Goal: Information Seeking & Learning: Learn about a topic

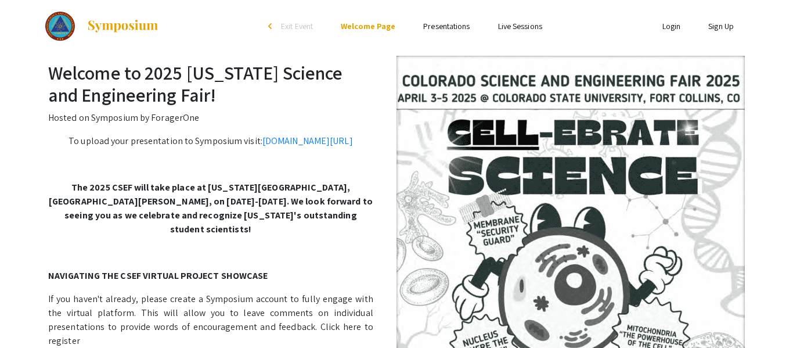
click at [436, 33] on ul "Skip navigation arrow_back_ios Exit Event Welcome Page Presentations Live Sessi…" at bounding box center [396, 26] width 232 height 52
click at [436, 28] on link "Presentations" at bounding box center [446, 26] width 46 height 10
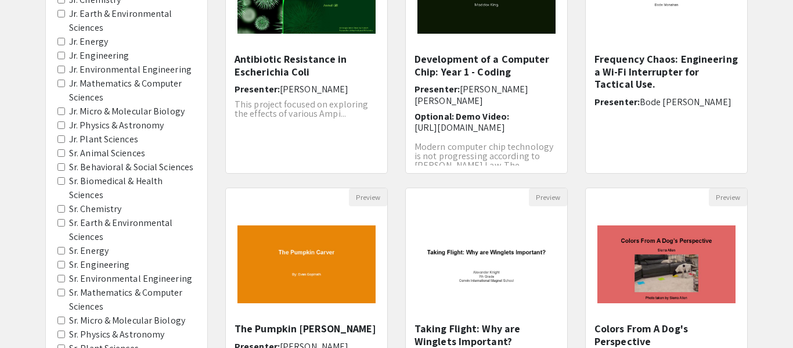
scroll to position [223, 0]
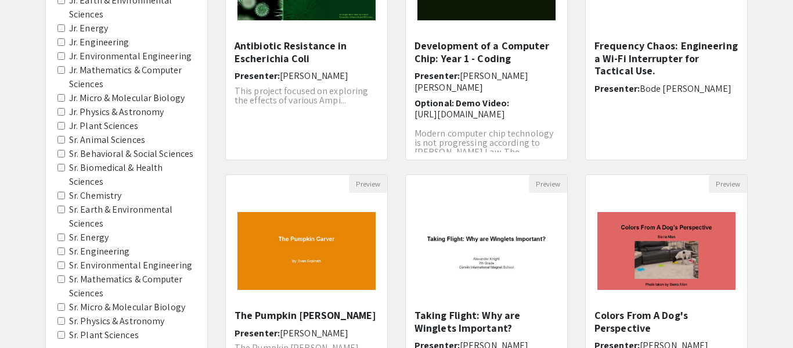
click at [59, 196] on Chemistry "Sr. Chemistry" at bounding box center [61, 196] width 8 height 8
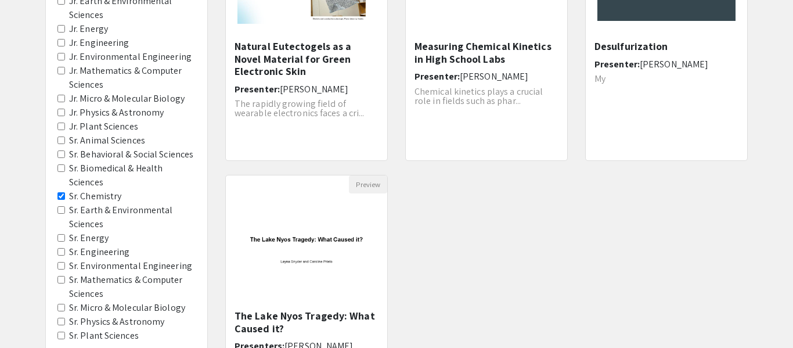
scroll to position [227, 0]
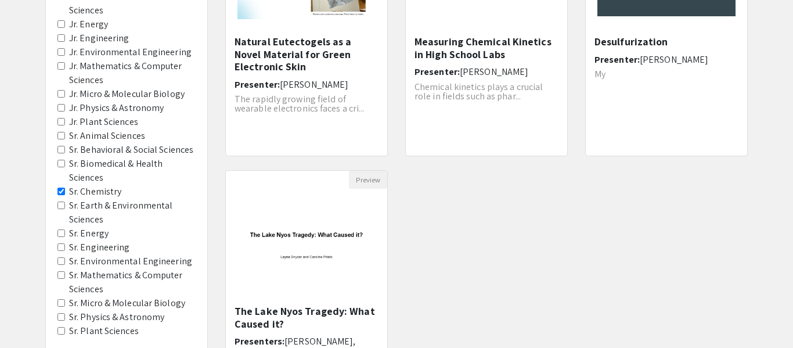
click at [63, 232] on Energy "Sr. Energy" at bounding box center [61, 233] width 8 height 8
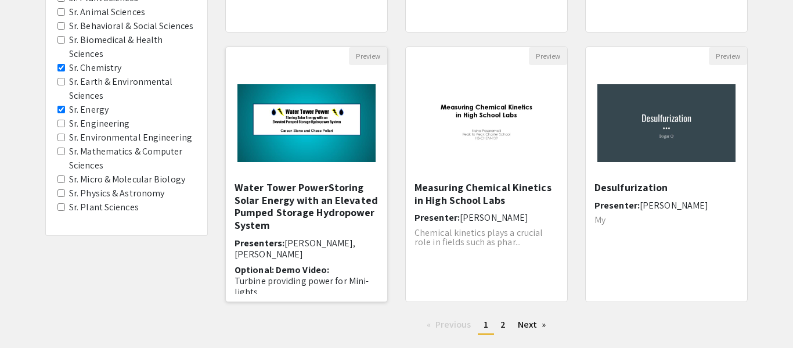
scroll to position [353, 0]
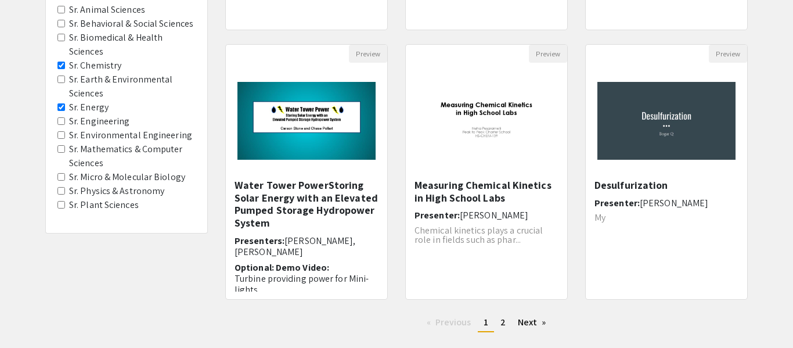
click at [67, 123] on span "Sr. Engineering" at bounding box center [126, 121] width 138 height 14
click at [59, 121] on Engineering "Sr. Engineering" at bounding box center [61, 121] width 8 height 8
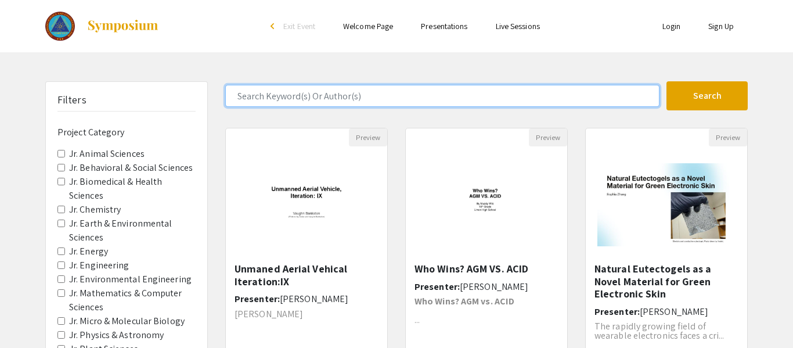
click at [444, 96] on input "Search Keyword(s) Or Author(s)" at bounding box center [442, 96] width 434 height 22
type input "[PERSON_NAME]"
click at [667, 81] on button "Search" at bounding box center [707, 95] width 81 height 29
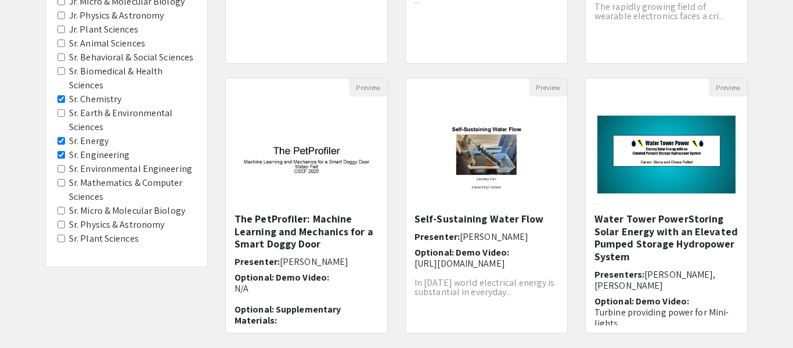
scroll to position [320, 0]
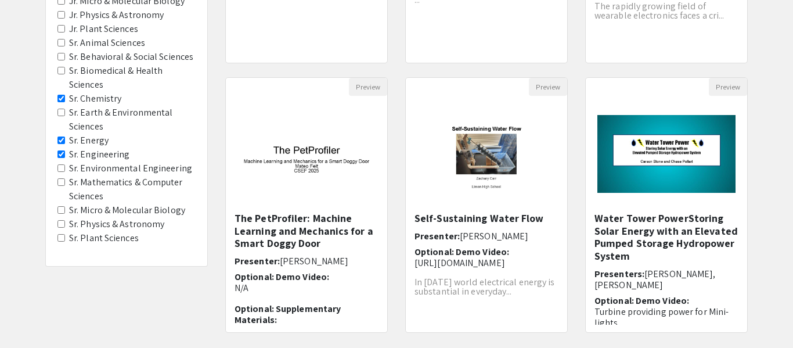
click at [62, 140] on Energy "Sr. Energy" at bounding box center [61, 140] width 8 height 8
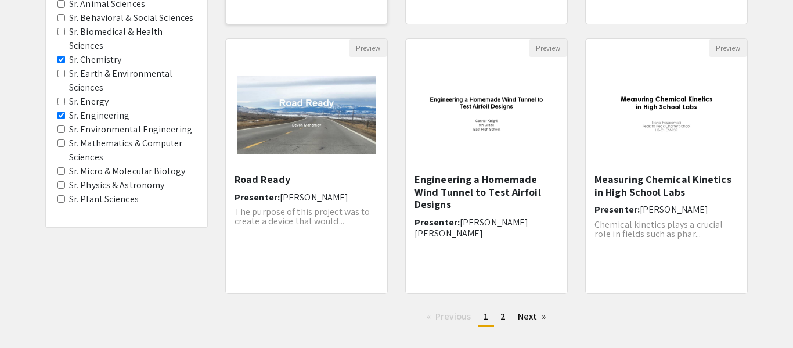
scroll to position [422, 0]
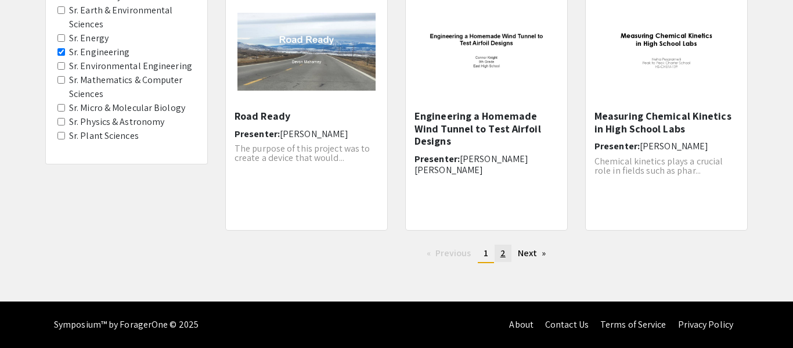
click at [496, 251] on link "page 2" at bounding box center [503, 252] width 17 height 17
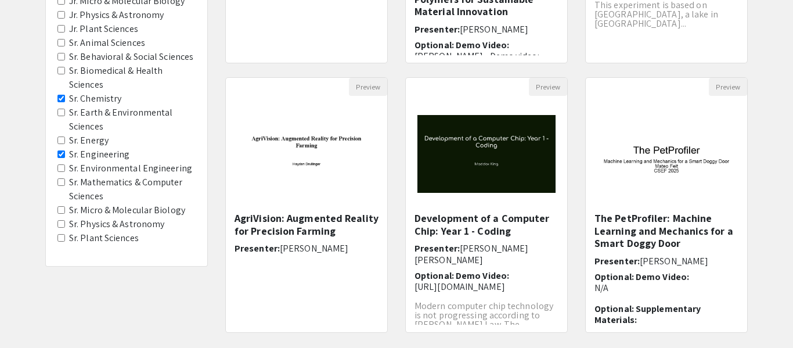
scroll to position [319, 0]
click at [61, 139] on Energy "Sr. Energy" at bounding box center [61, 141] width 8 height 8
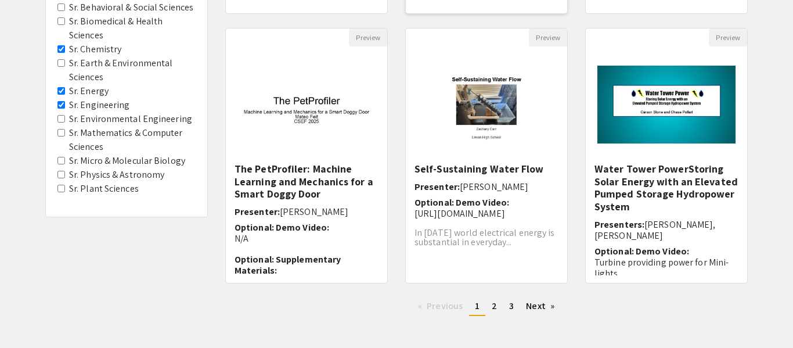
scroll to position [422, 0]
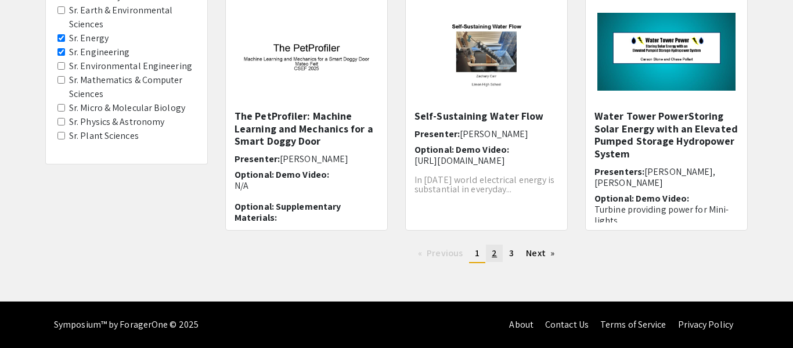
click at [494, 247] on span "2" at bounding box center [494, 253] width 5 height 12
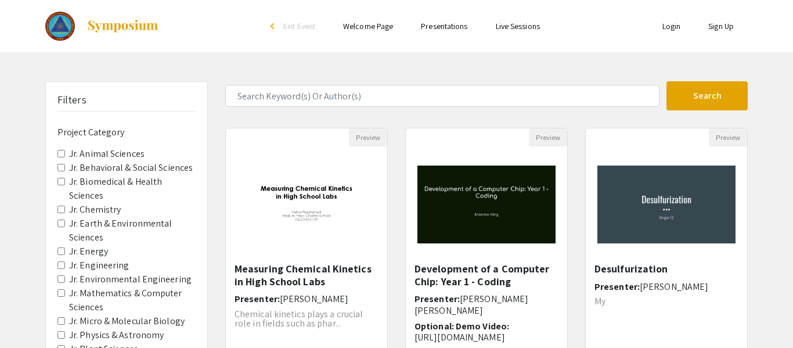
click at [494, 247] on img "Open Presentation <p>Development of a Computer Chip: Year 1 - Coding</p><p><br>…" at bounding box center [486, 204] width 161 height 101
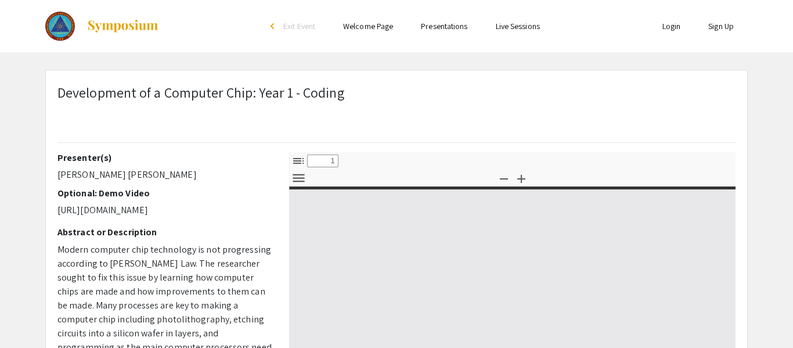
scroll to position [1, 0]
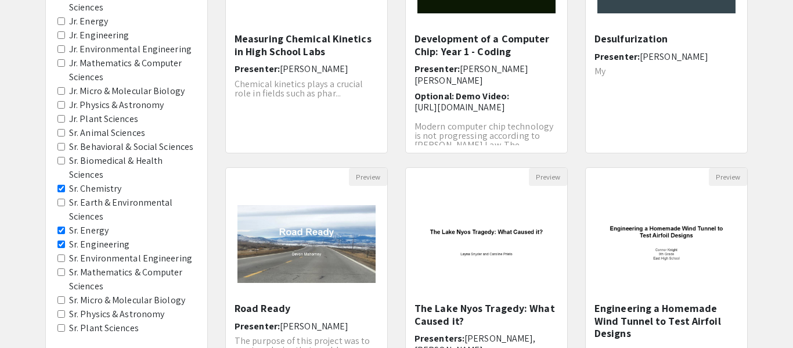
scroll to position [233, 0]
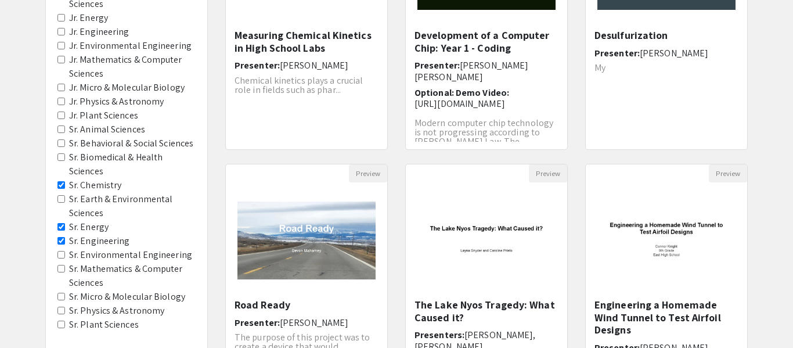
click at [61, 239] on Engineering "Sr. Engineering" at bounding box center [61, 241] width 8 height 8
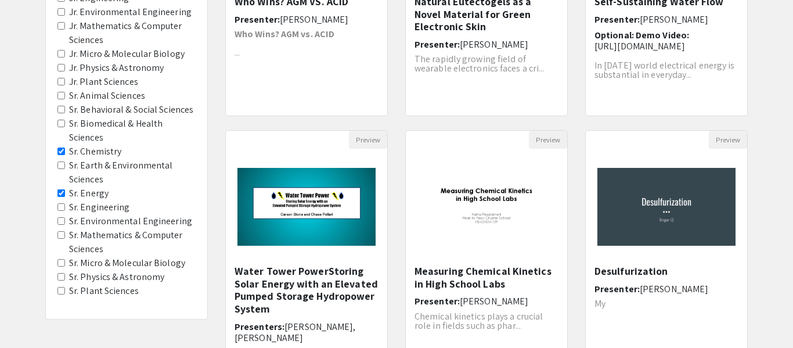
scroll to position [269, 0]
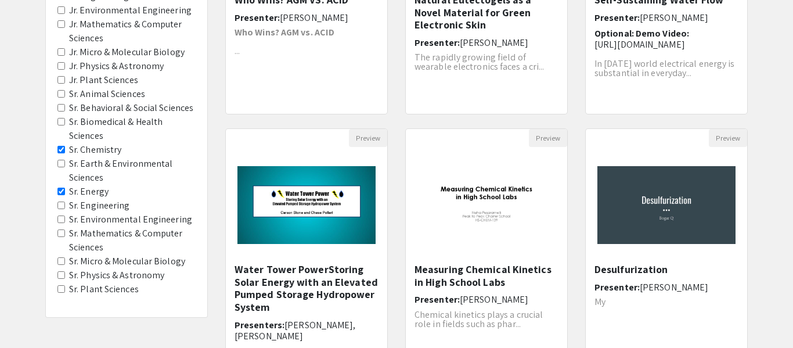
click at [62, 202] on Engineering "Sr. Engineering" at bounding box center [61, 206] width 8 height 8
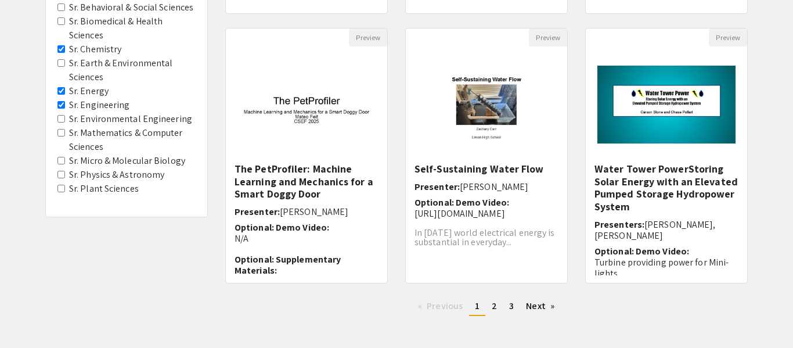
scroll to position [357, 0]
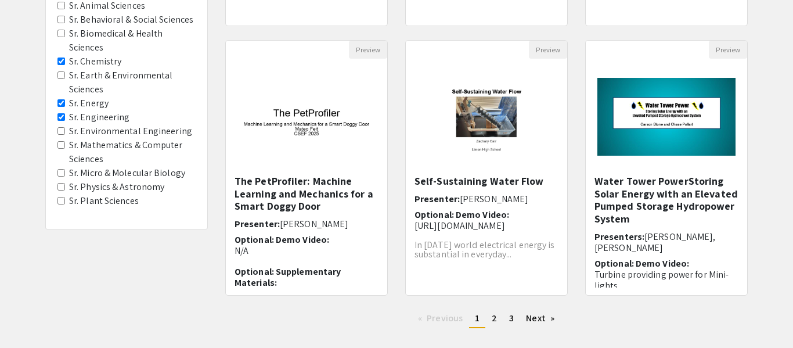
click at [64, 188] on Astronomy "Sr. Physics & Astronomy" at bounding box center [61, 187] width 8 height 8
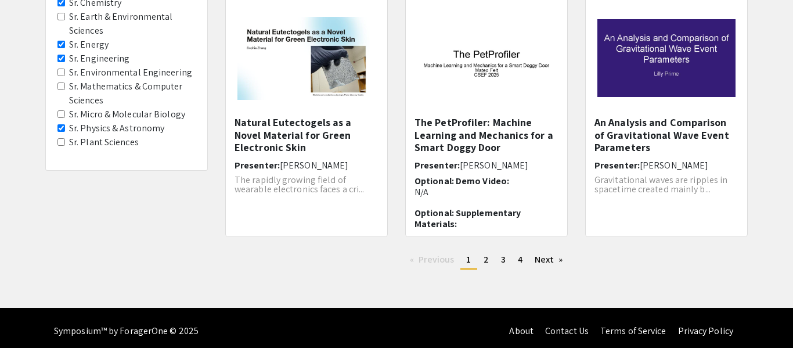
scroll to position [49, 0]
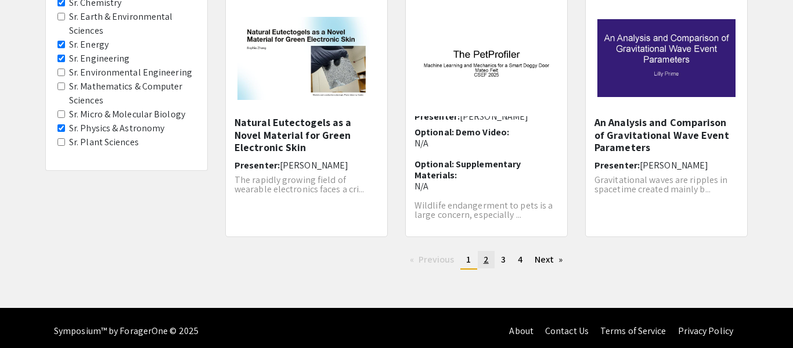
click at [484, 263] on span "2" at bounding box center [486, 259] width 5 height 12
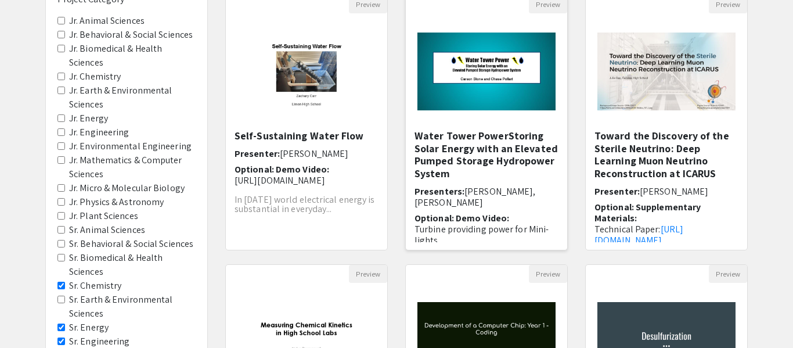
scroll to position [135, 0]
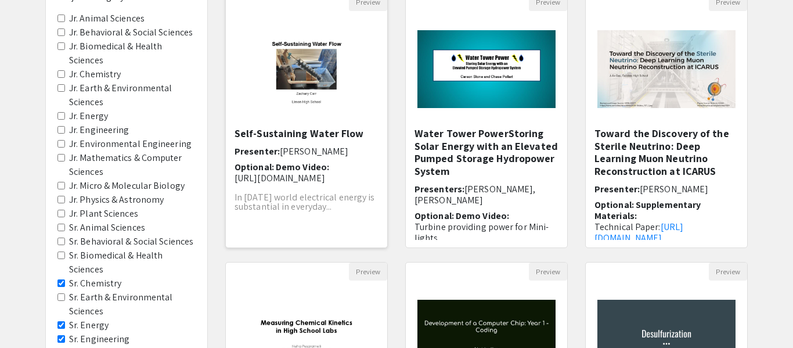
click at [298, 103] on img "Open Presentation <p>Self-Sustaining Water Flow</p>" at bounding box center [306, 69] width 161 height 101
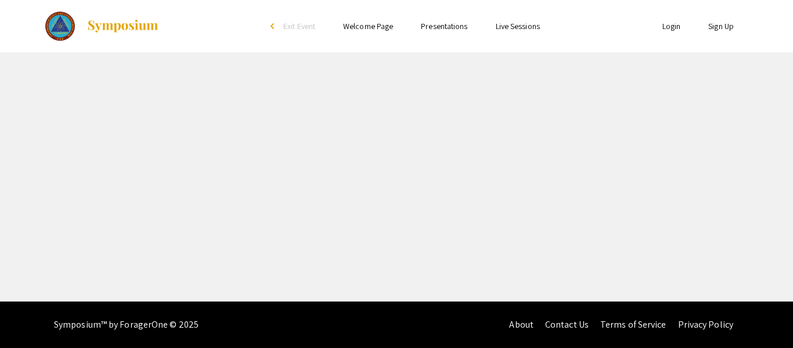
select select "custom"
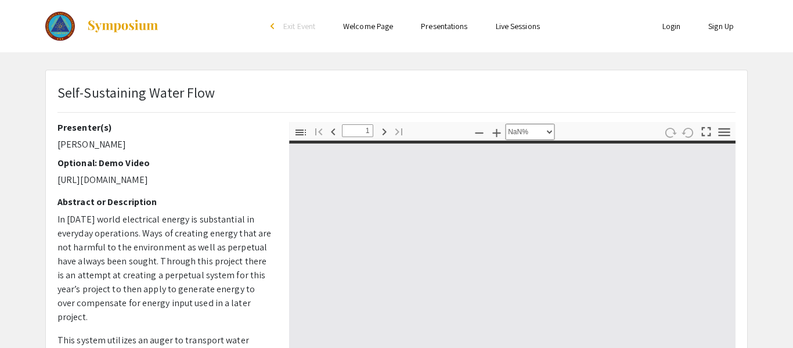
type input "0"
select select "custom"
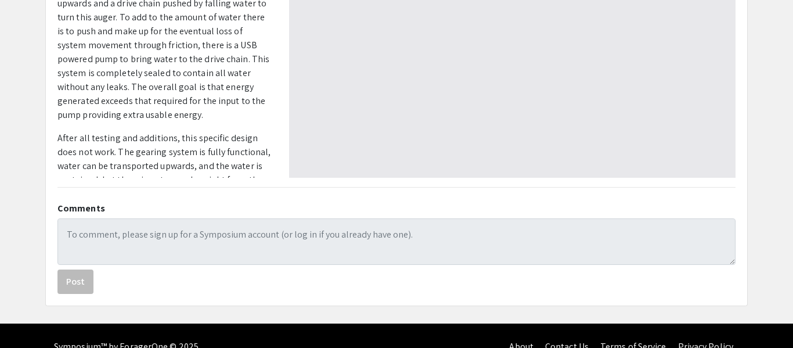
type input "1"
select select "auto"
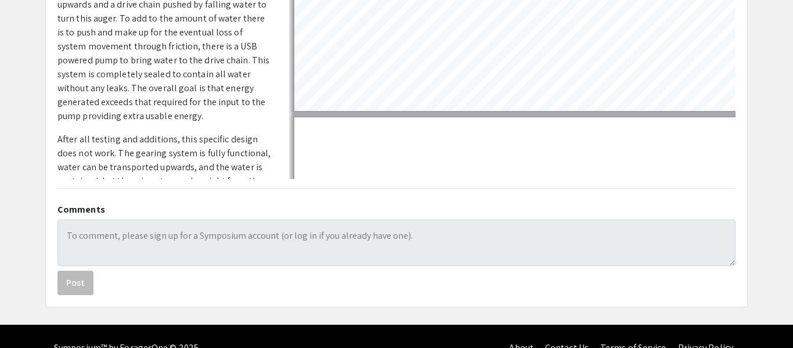
scroll to position [127, 2]
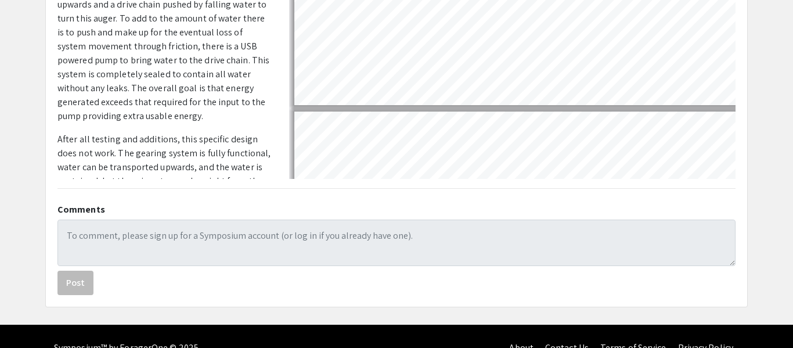
type input "1"
select select "page-width"
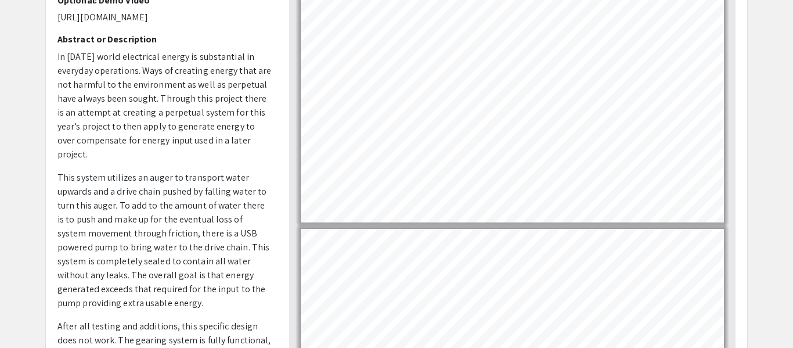
scroll to position [154, 0]
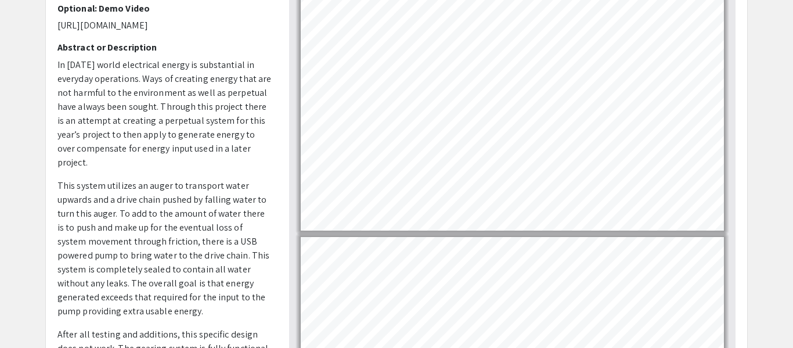
click at [755, 63] on div "Self-Sustaining Water Flow Presenter(s) [PERSON_NAME] Optional: Demo Video [URL…" at bounding box center [397, 208] width 720 height 587
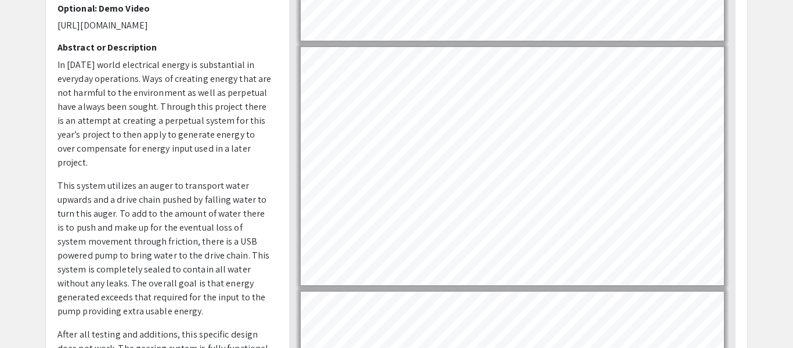
scroll to position [742, 0]
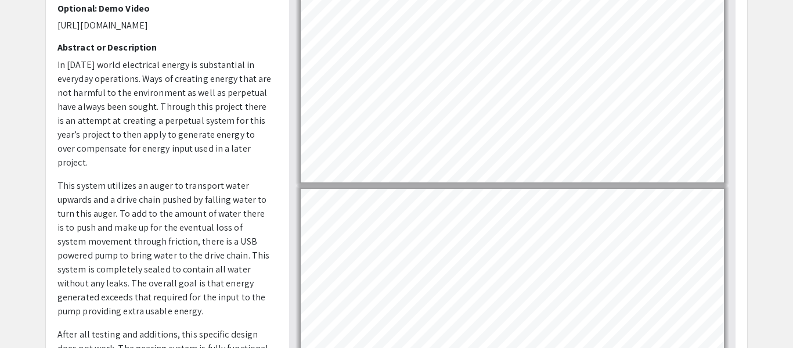
type input "5"
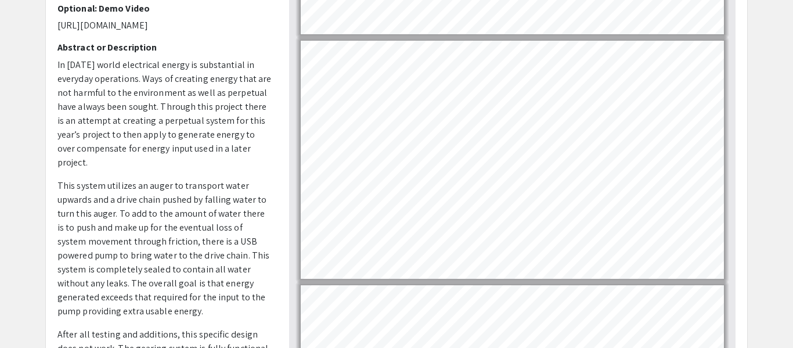
scroll to position [932, 0]
